Goal: Task Accomplishment & Management: Use online tool/utility

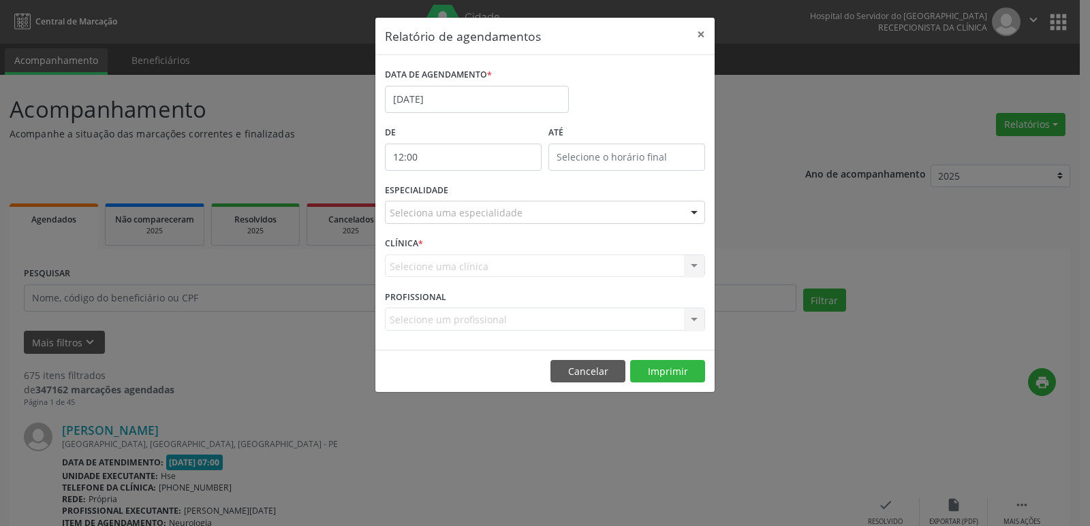
click at [484, 159] on input "12:00" at bounding box center [463, 157] width 157 height 27
click at [484, 193] on span at bounding box center [483, 194] width 10 height 14
type input "11:00"
type input "11"
click at [484, 193] on span at bounding box center [483, 194] width 10 height 14
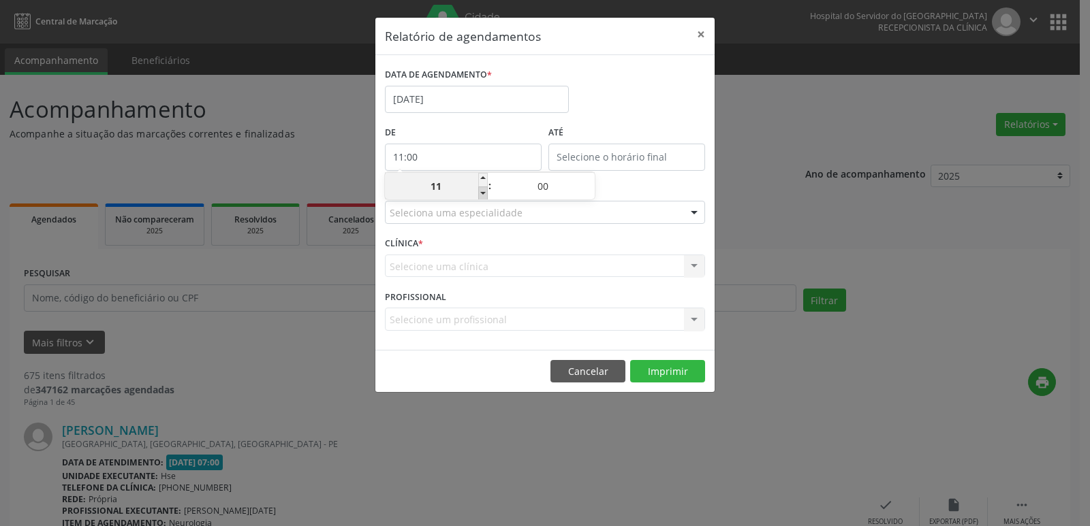
type input "10:00"
type input "10"
click at [484, 193] on span at bounding box center [483, 194] width 10 height 14
type input "09:00"
type input "09"
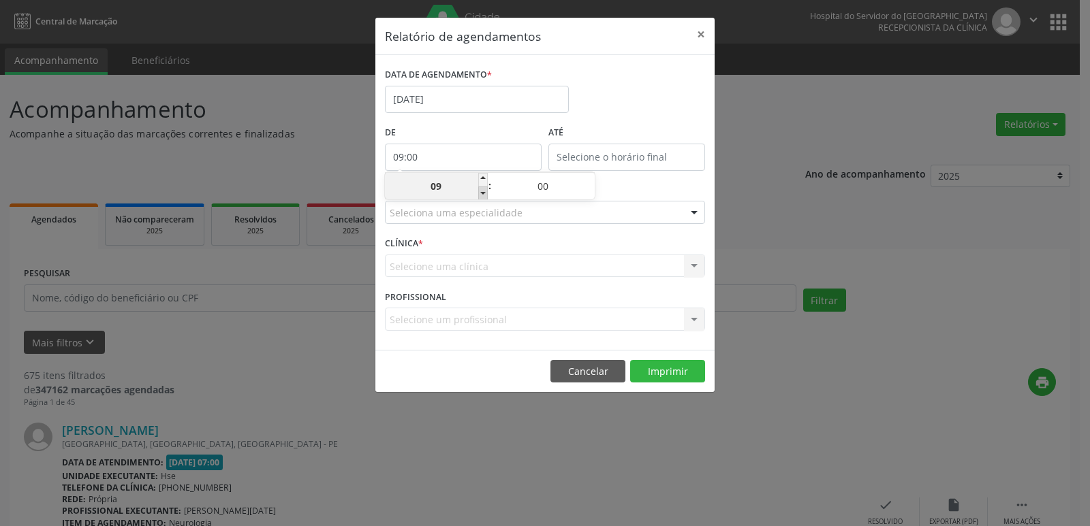
click at [484, 193] on span at bounding box center [483, 194] width 10 height 14
type input "08:00"
type input "08"
click at [484, 193] on span at bounding box center [483, 194] width 10 height 14
type input "07:00"
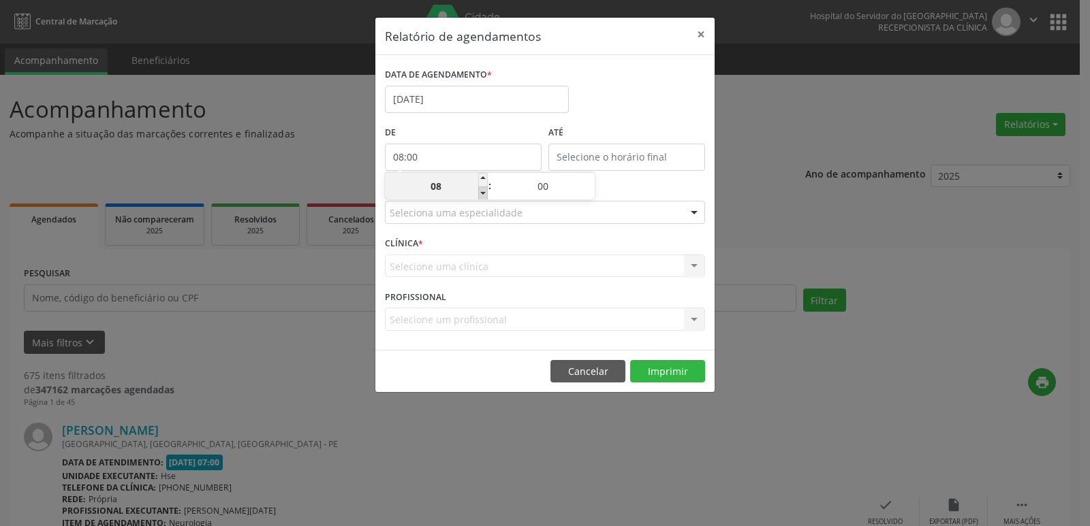
type input "07"
click at [648, 154] on input "12:00" at bounding box center [626, 157] width 157 height 27
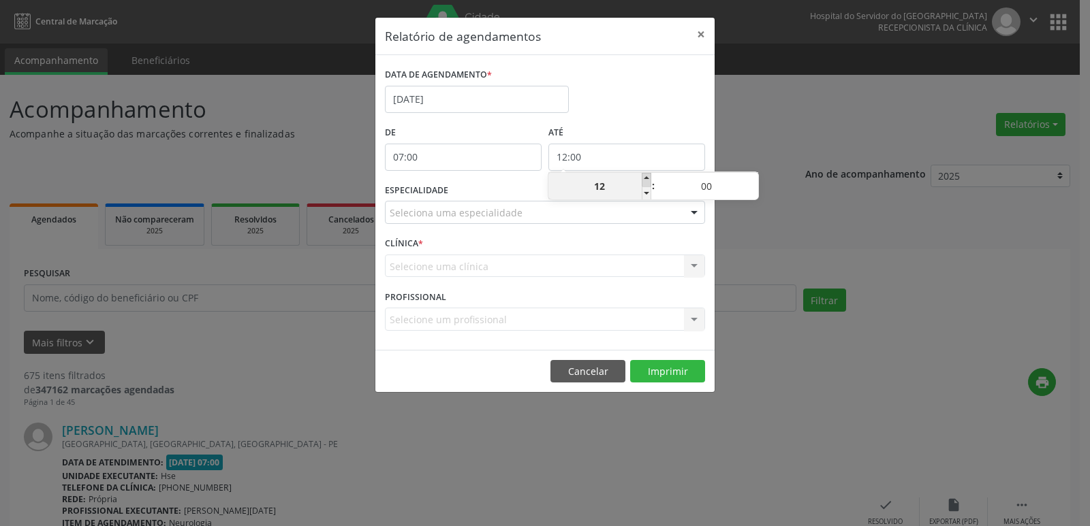
click at [642, 181] on span at bounding box center [647, 180] width 10 height 14
type input "13:00"
type input "13"
click at [642, 181] on span at bounding box center [647, 180] width 10 height 14
type input "14:00"
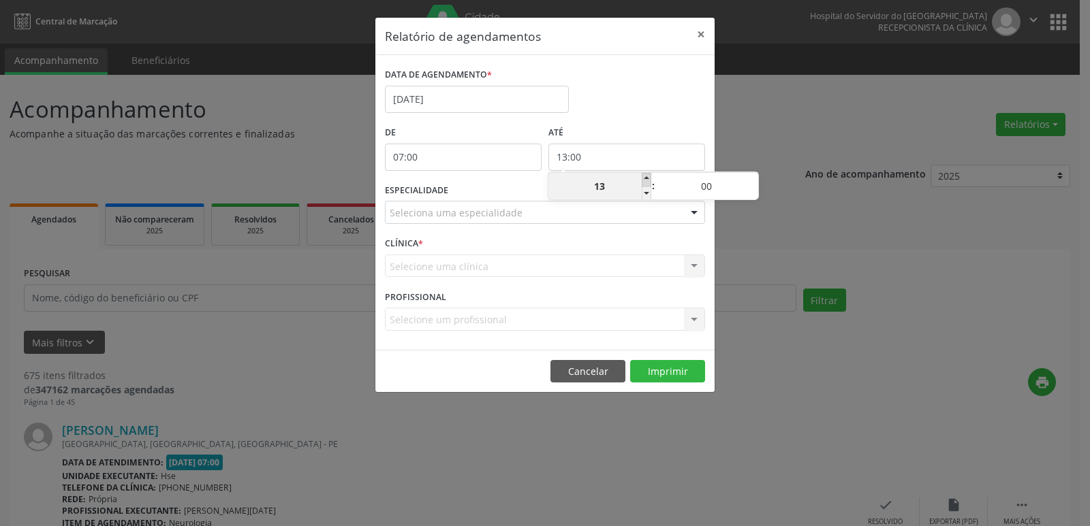
type input "14"
click at [642, 181] on span at bounding box center [647, 180] width 10 height 14
type input "15:00"
type input "15"
click at [642, 181] on span at bounding box center [647, 180] width 10 height 14
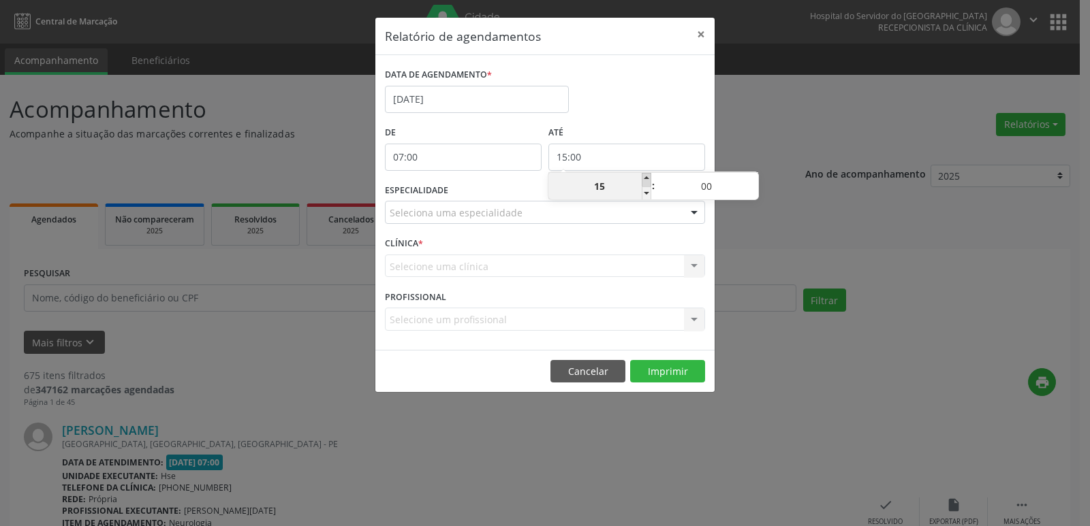
type input "16:00"
type input "16"
click at [642, 181] on span at bounding box center [647, 180] width 10 height 14
type input "17:00"
type input "17"
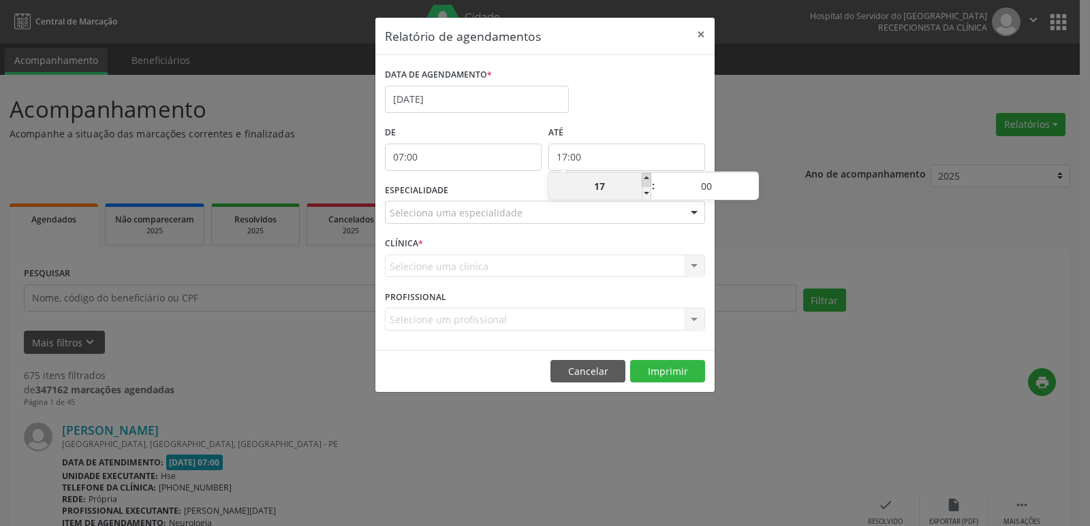
click at [642, 181] on span at bounding box center [647, 180] width 10 height 14
type input "18:00"
type input "18"
click at [642, 181] on span at bounding box center [647, 180] width 10 height 14
type input "19:00"
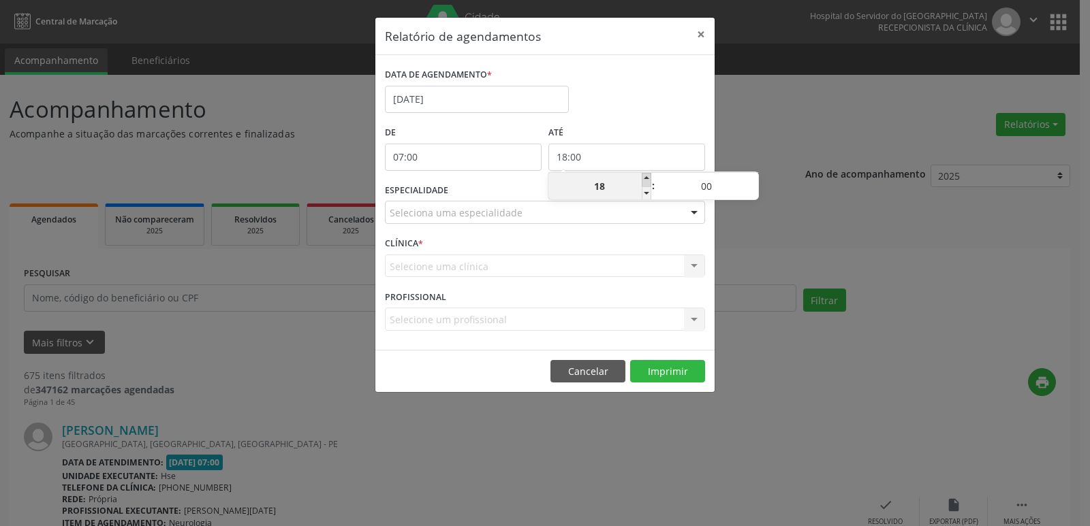
type input "19"
click at [642, 181] on span at bounding box center [647, 180] width 10 height 14
type input "20:00"
type input "20"
click at [695, 211] on div at bounding box center [694, 213] width 20 height 23
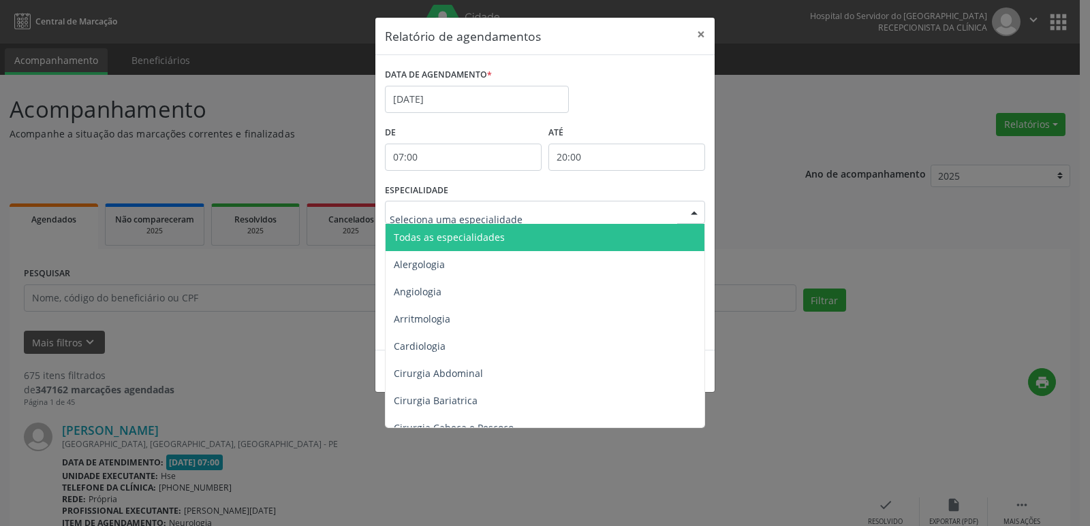
click at [643, 232] on span "Todas as especialidades" at bounding box center [545, 237] width 321 height 27
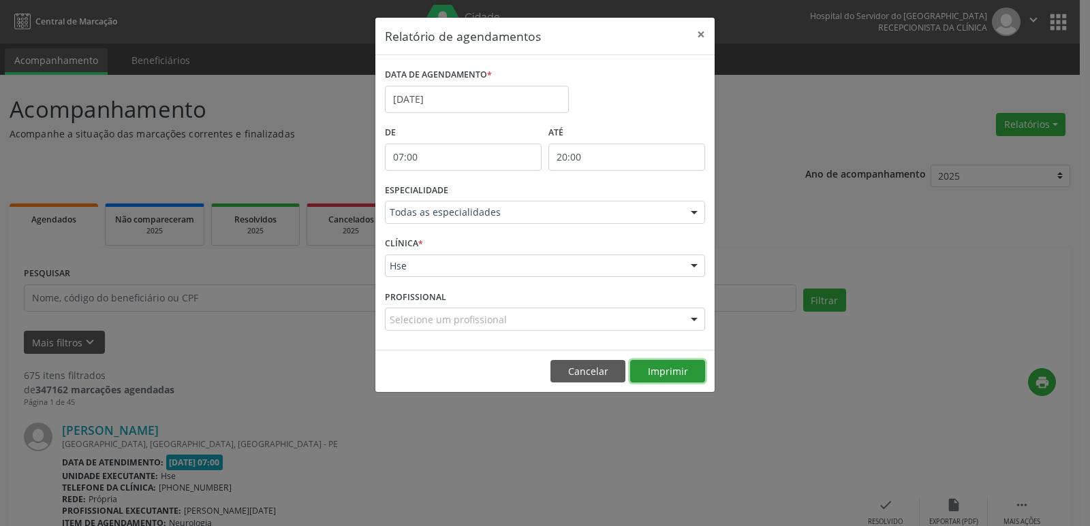
click at [669, 366] on button "Imprimir" at bounding box center [667, 371] width 75 height 23
